Goal: Task Accomplishment & Management: Complete application form

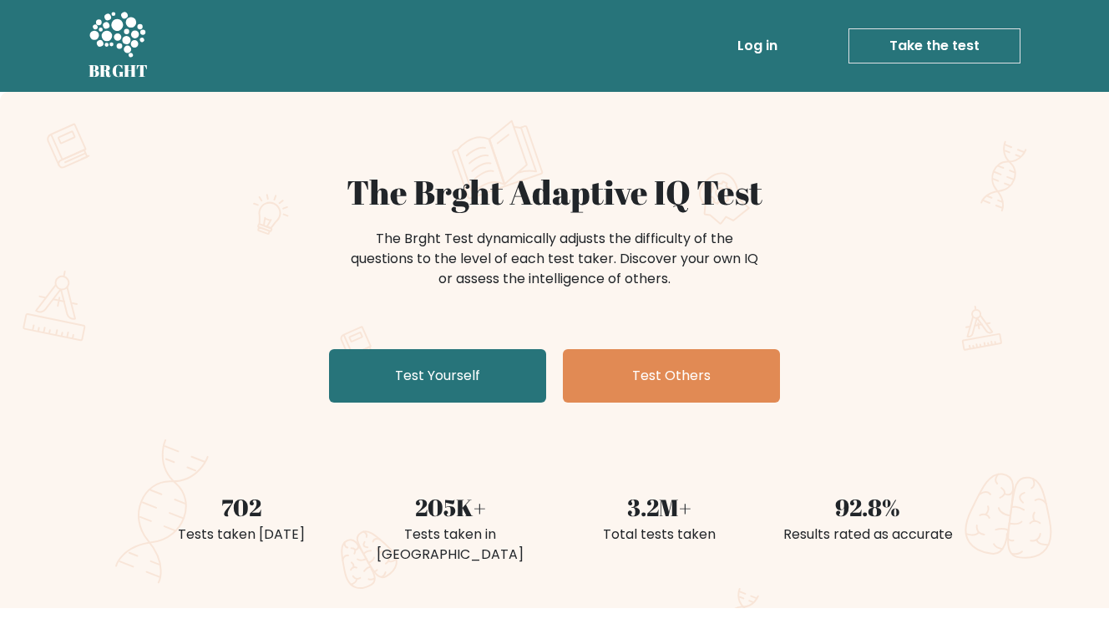
scroll to position [106, 0]
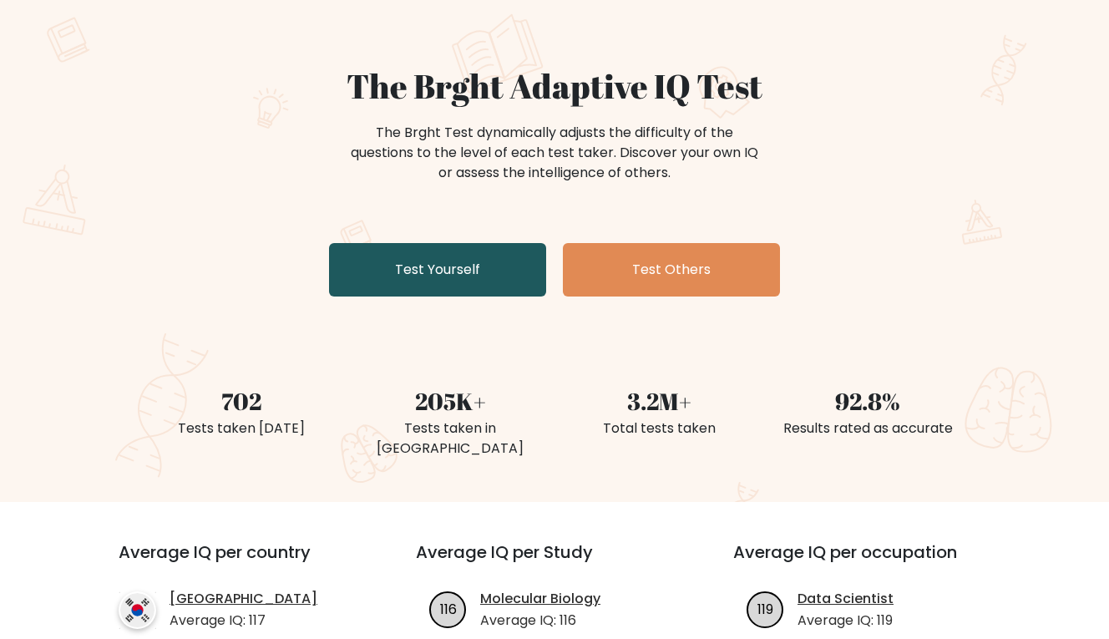
click at [461, 269] on link "Test Yourself" at bounding box center [437, 269] width 217 height 53
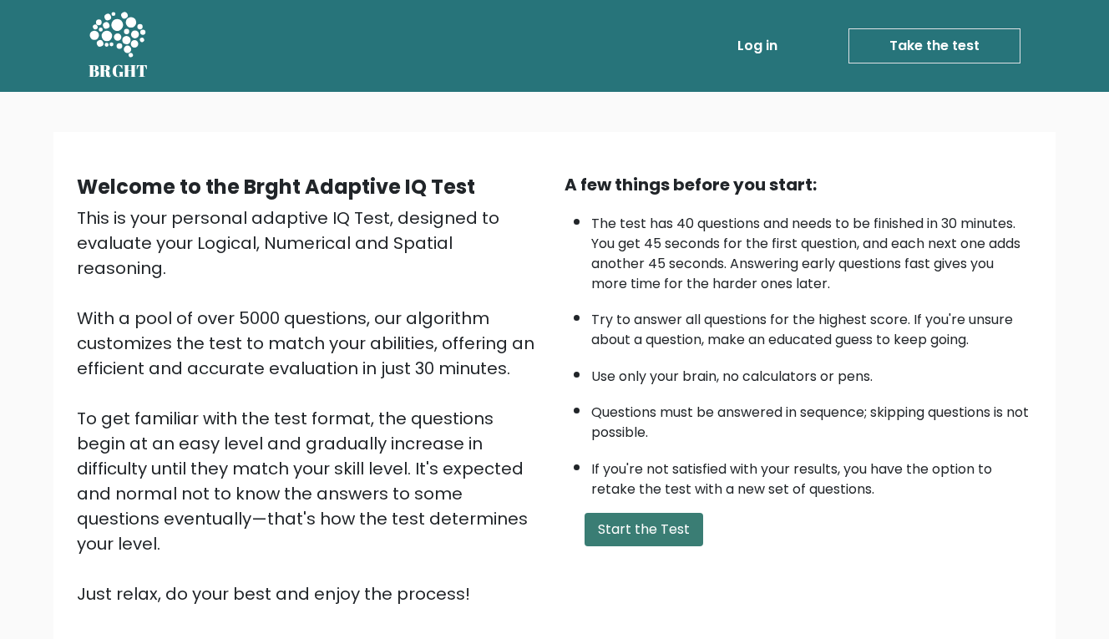
click at [649, 536] on button "Start the Test" at bounding box center [644, 529] width 119 height 33
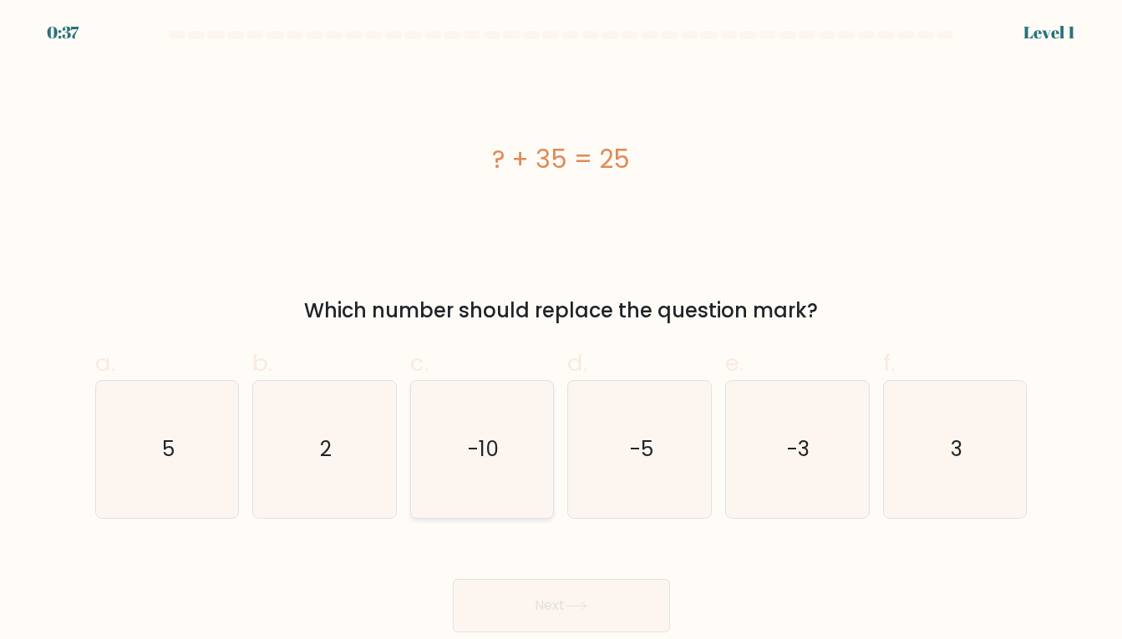
click at [494, 466] on icon "-10" at bounding box center [482, 450] width 138 height 138
click at [561, 331] on input "c. -10" at bounding box center [561, 325] width 1 height 11
radio input "true"
click at [550, 599] on button "Next" at bounding box center [561, 605] width 217 height 53
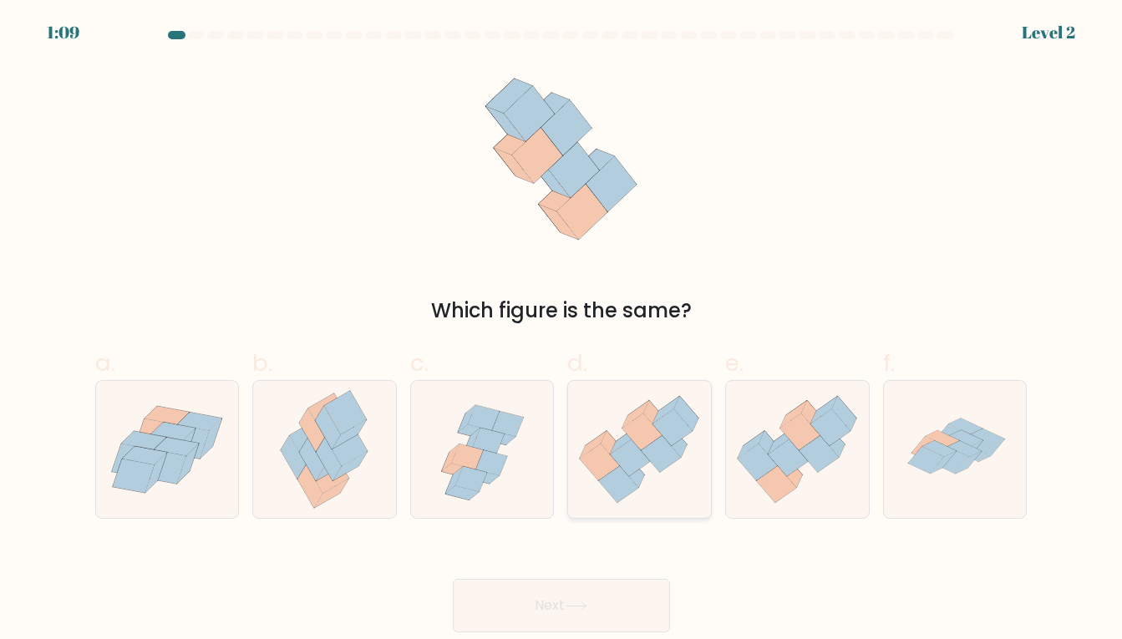
click at [641, 473] on icon at bounding box center [633, 470] width 24 height 35
click at [562, 331] on input "d." at bounding box center [561, 325] width 1 height 11
radio input "true"
click at [582, 607] on icon at bounding box center [576, 605] width 23 height 9
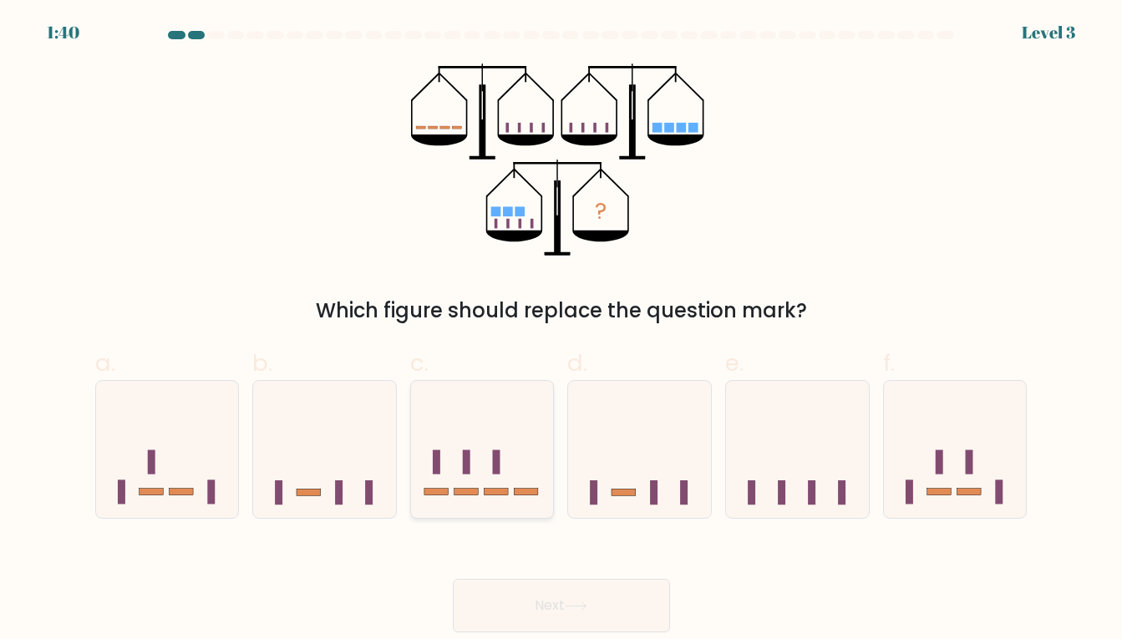
click at [487, 487] on icon at bounding box center [482, 449] width 143 height 118
click at [561, 331] on input "c." at bounding box center [561, 325] width 1 height 11
radio input "true"
click at [521, 621] on button "Next" at bounding box center [561, 605] width 217 height 53
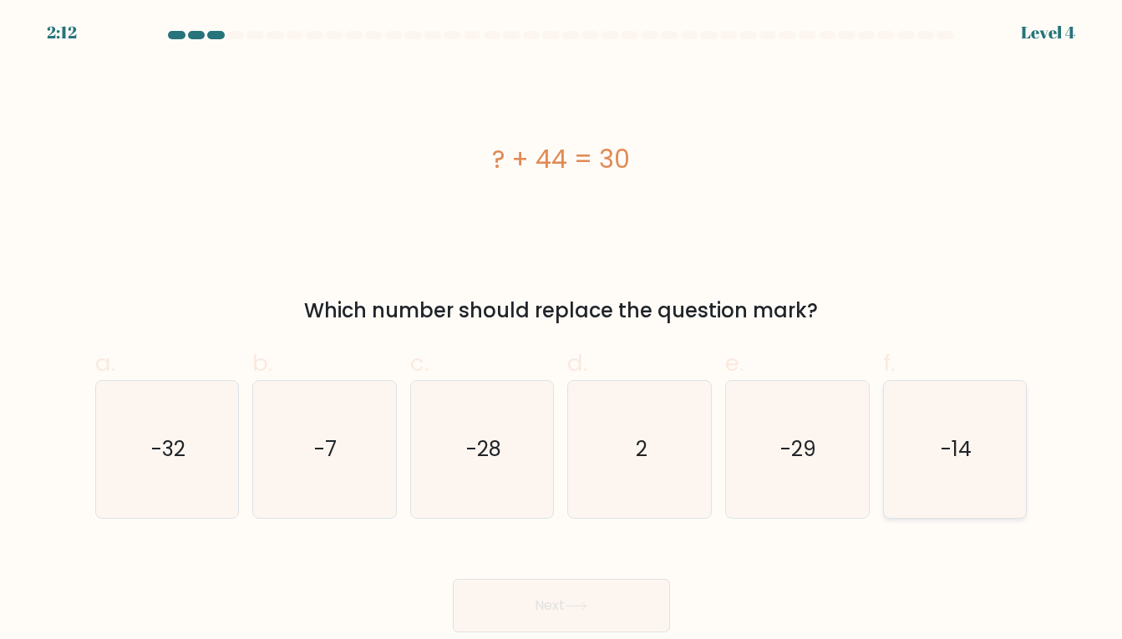
click at [971, 458] on icon "-14" at bounding box center [955, 450] width 138 height 138
click at [562, 331] on input "f. -14" at bounding box center [561, 325] width 1 height 11
radio input "true"
click at [521, 591] on button "Next" at bounding box center [561, 605] width 217 height 53
